Goal: Information Seeking & Learning: Compare options

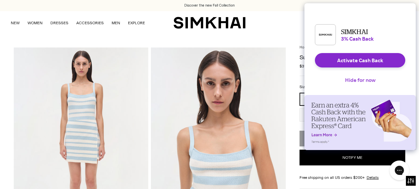
click at [359, 86] on button "Hide for now" at bounding box center [360, 80] width 41 height 14
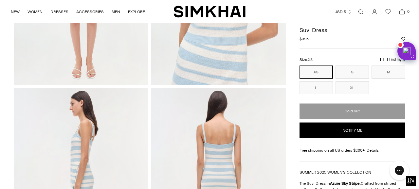
scroll to position [86, 0]
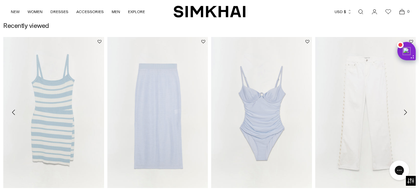
scroll to position [654, 0]
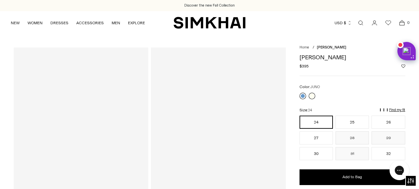
click at [301, 96] on link at bounding box center [303, 96] width 7 height 7
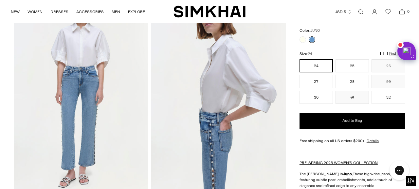
scroll to position [54, 0]
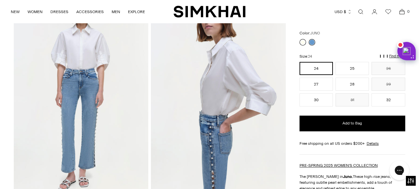
click at [304, 41] on link at bounding box center [303, 42] width 7 height 7
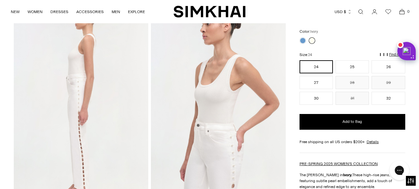
scroll to position [54, 0]
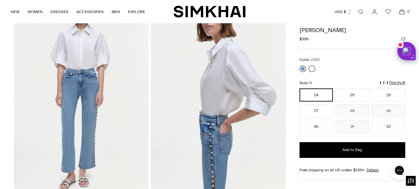
click at [304, 66] on link at bounding box center [303, 69] width 7 height 7
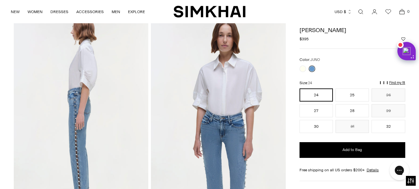
scroll to position [237, 0]
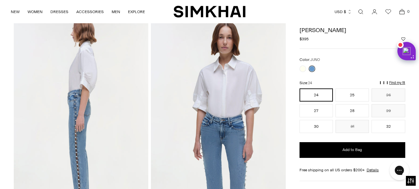
click at [105, 102] on img at bounding box center [81, 116] width 135 height 202
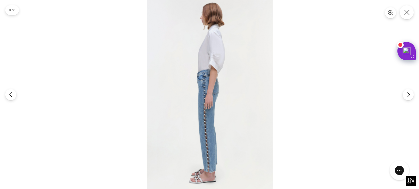
click at [189, 108] on img at bounding box center [210, 94] width 126 height 189
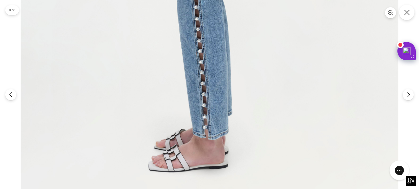
click at [407, 13] on icon "Close" at bounding box center [407, 12] width 6 height 6
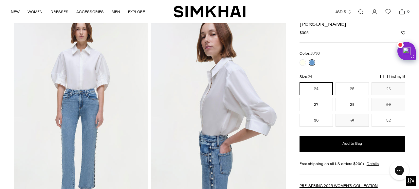
scroll to position [38, 0]
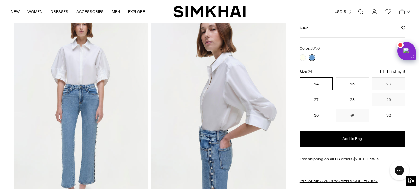
click at [305, 53] on div at bounding box center [307, 57] width 18 height 9
click at [302, 57] on link at bounding box center [303, 57] width 7 height 7
